Goal: Task Accomplishment & Management: Manage account settings

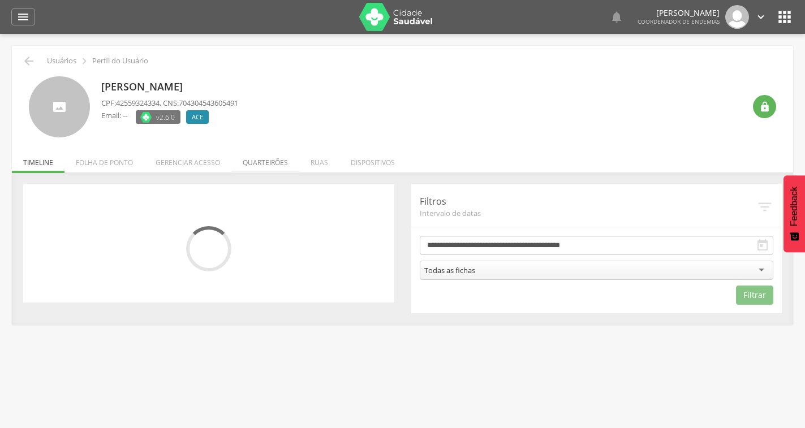
click at [256, 162] on li "Quarteirões" at bounding box center [265, 159] width 68 height 27
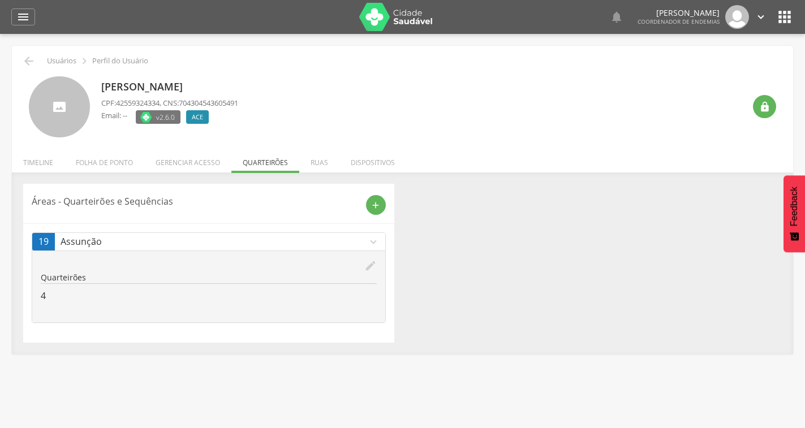
click at [367, 265] on icon "edit" at bounding box center [370, 266] width 12 height 12
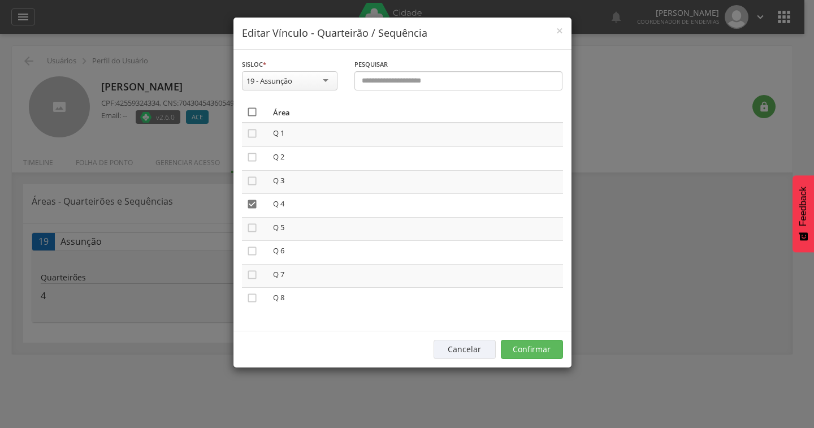
click at [253, 110] on icon "" at bounding box center [252, 111] width 11 height 11
click at [253, 110] on icon "" at bounding box center [252, 111] width 11 height 11
click at [531, 348] on button "Confirmar" at bounding box center [532, 349] width 62 height 19
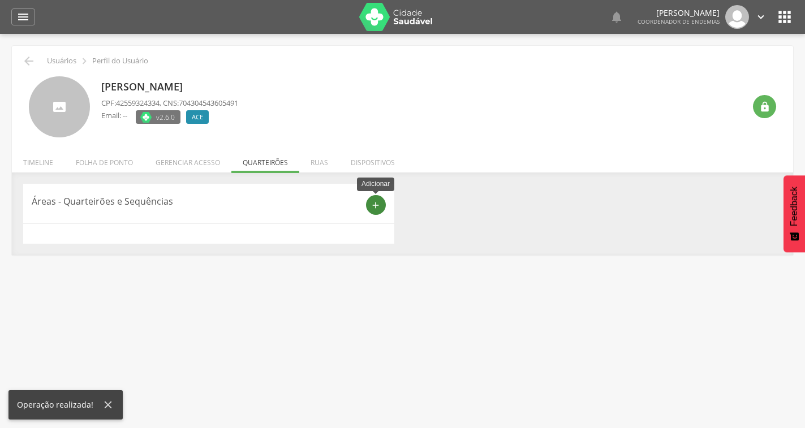
click at [370, 204] on div "add" at bounding box center [376, 205] width 20 height 20
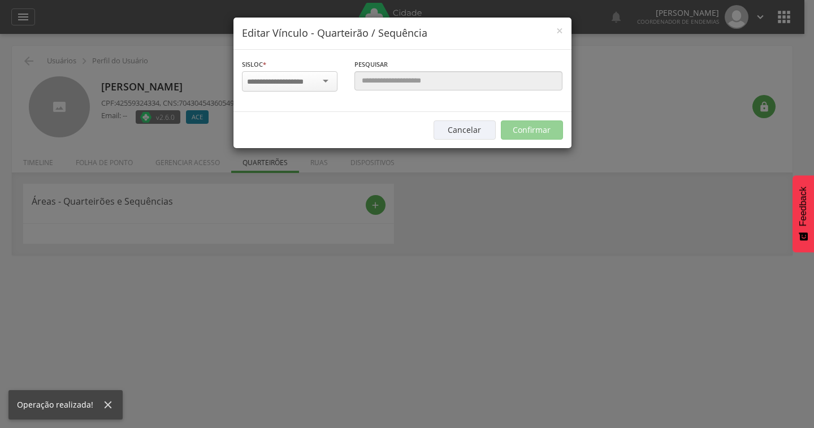
click at [307, 77] on input "select-one" at bounding box center [282, 82] width 71 height 10
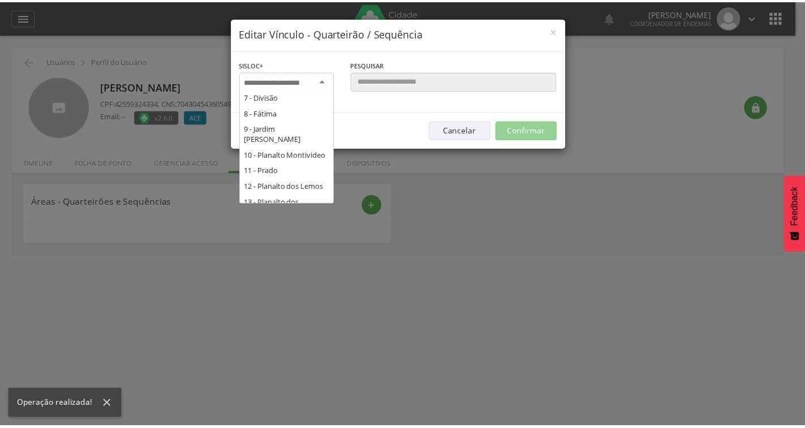
scroll to position [249, 0]
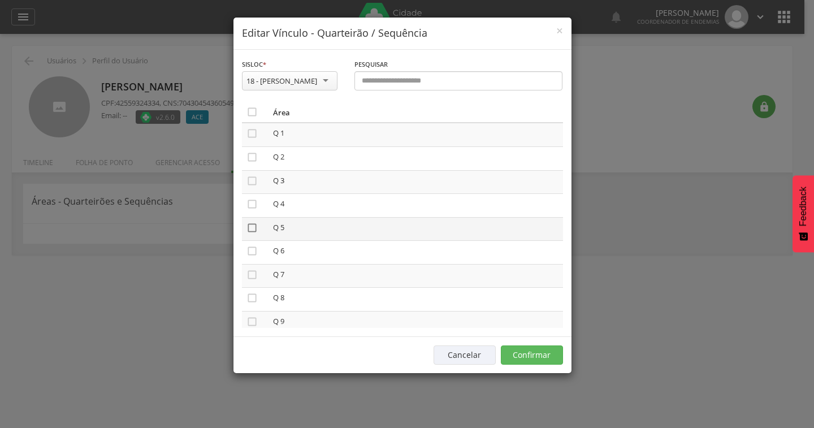
click at [251, 229] on icon "" at bounding box center [252, 227] width 11 height 11
click at [555, 357] on button "Confirmar" at bounding box center [532, 354] width 62 height 19
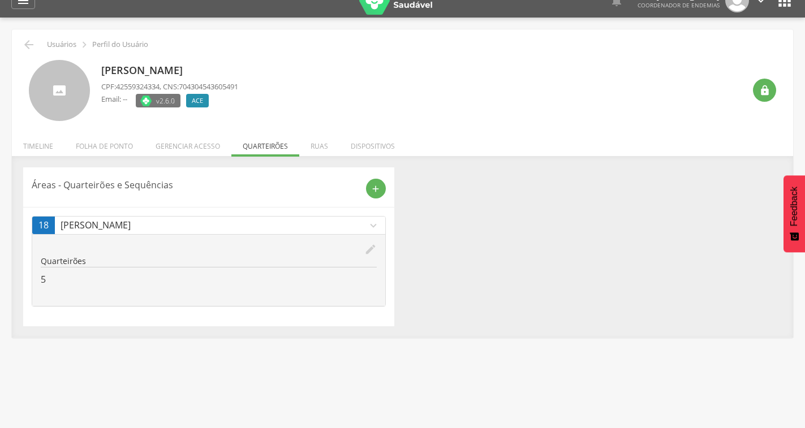
scroll to position [0, 0]
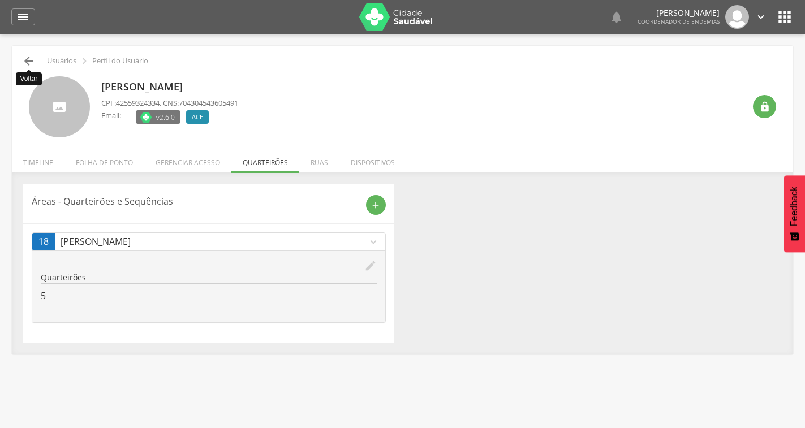
click at [31, 59] on icon "" at bounding box center [29, 61] width 14 height 14
